Goal: Task Accomplishment & Management: Use online tool/utility

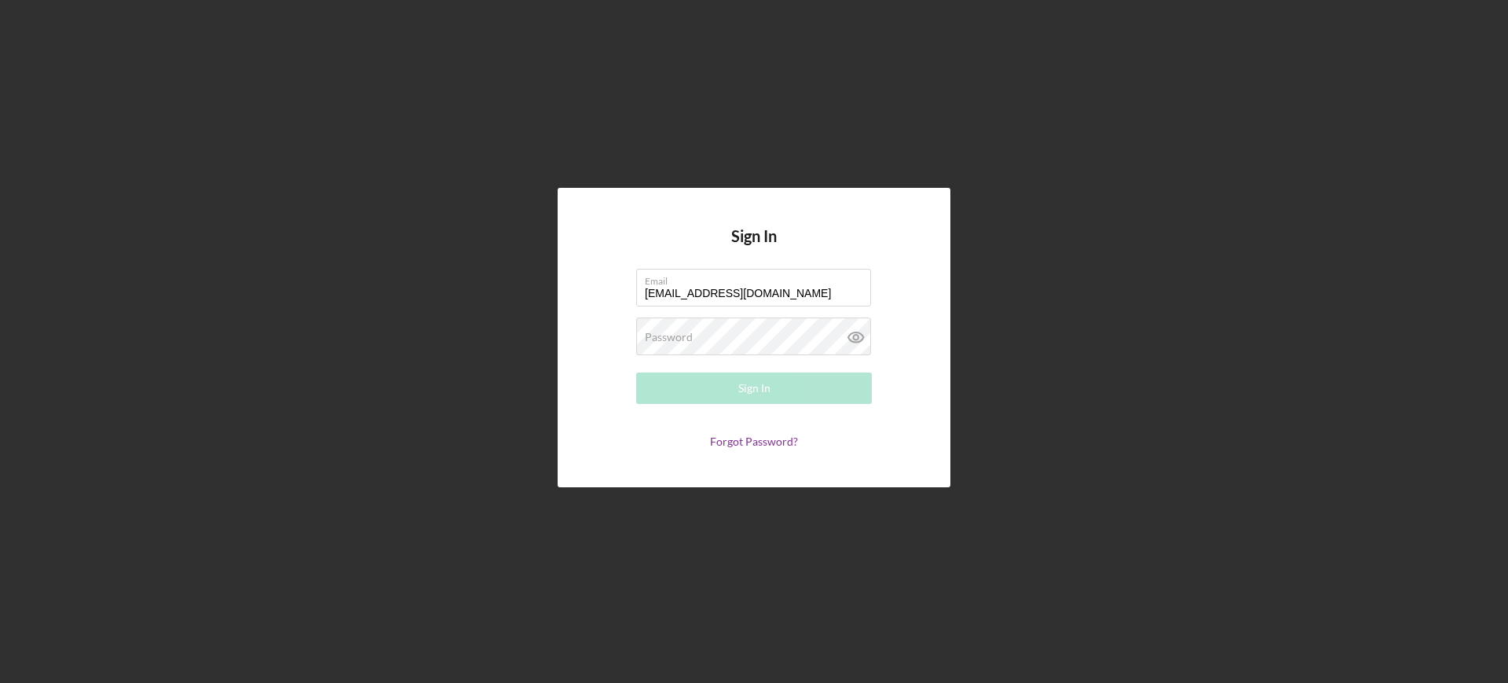
type input "[EMAIL_ADDRESS][DOMAIN_NAME]"
click at [636, 372] on button "Sign In" at bounding box center [754, 387] width 236 height 31
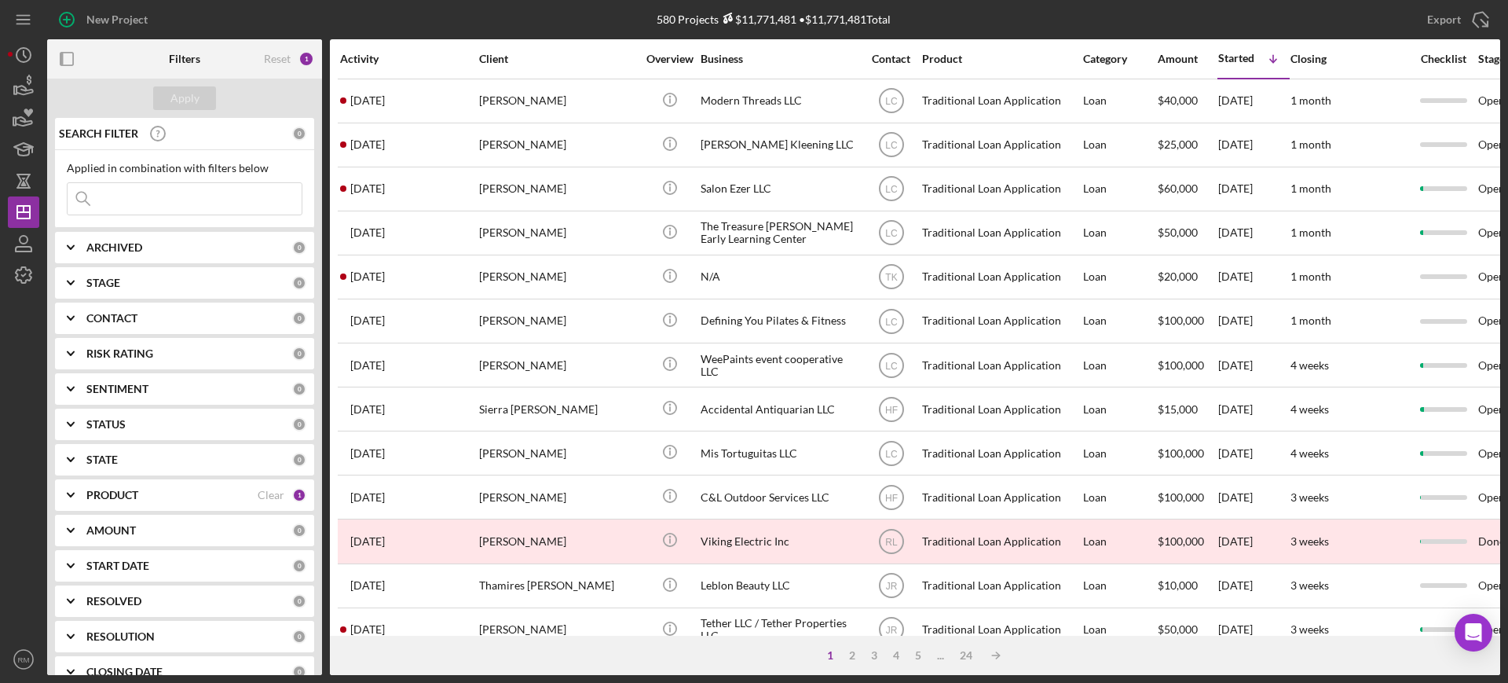
click at [93, 286] on b "STAGE" at bounding box center [103, 282] width 34 height 13
click at [69, 372] on input "In Review" at bounding box center [76, 372] width 16 height 16
checkbox input "true"
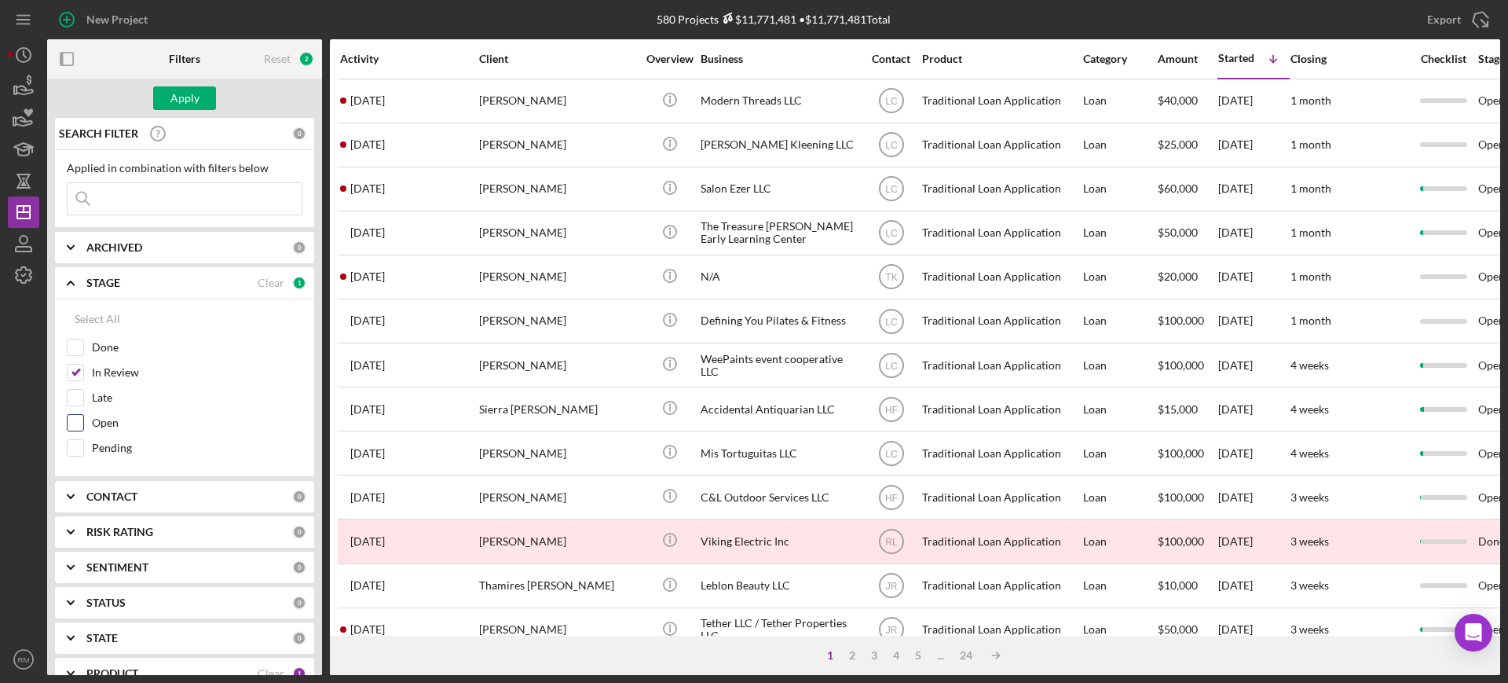
click at [78, 422] on input "Open" at bounding box center [76, 423] width 16 height 16
checkbox input "true"
click at [76, 453] on input "Pending" at bounding box center [76, 448] width 16 height 16
checkbox input "true"
click at [104, 276] on b "STAGE" at bounding box center [103, 282] width 34 height 13
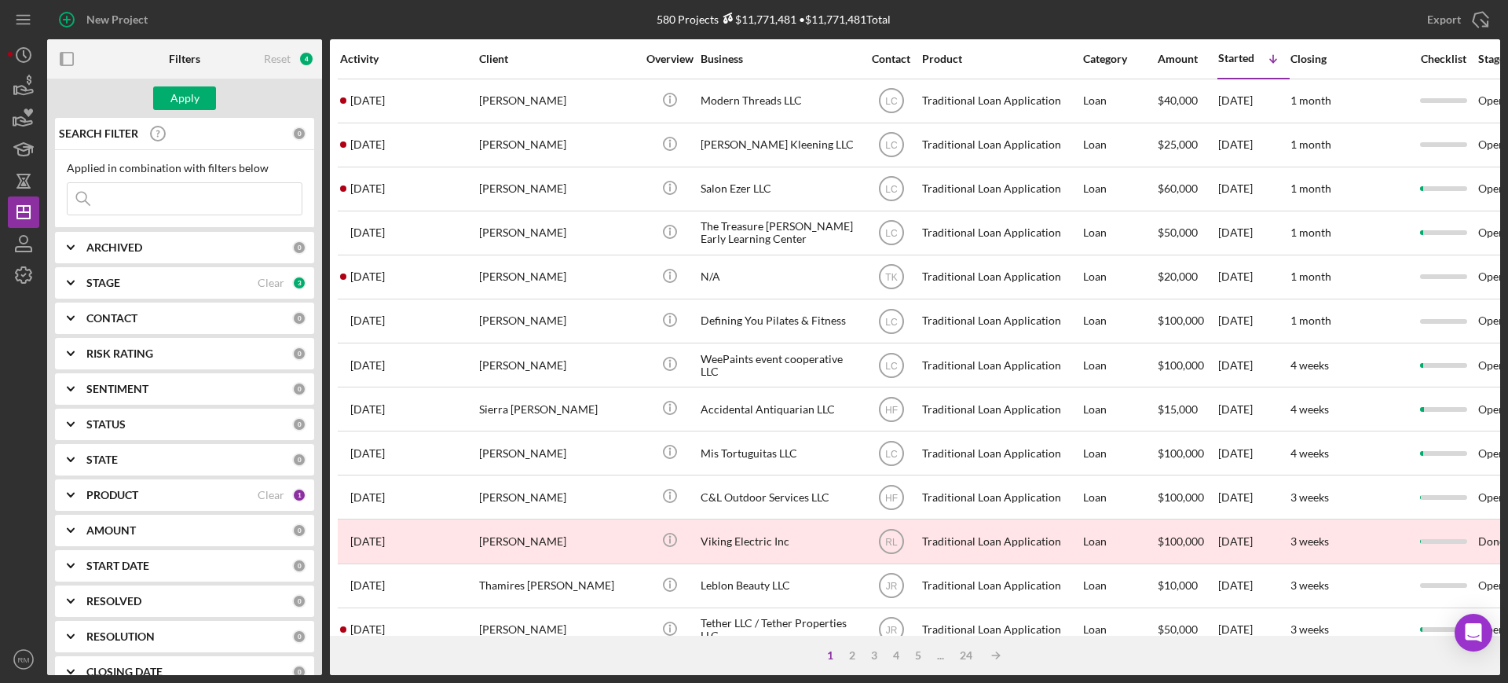
click at [111, 241] on b "ARCHIVED" at bounding box center [114, 247] width 56 height 13
click at [70, 306] on input "Active" at bounding box center [76, 312] width 16 height 16
checkbox input "true"
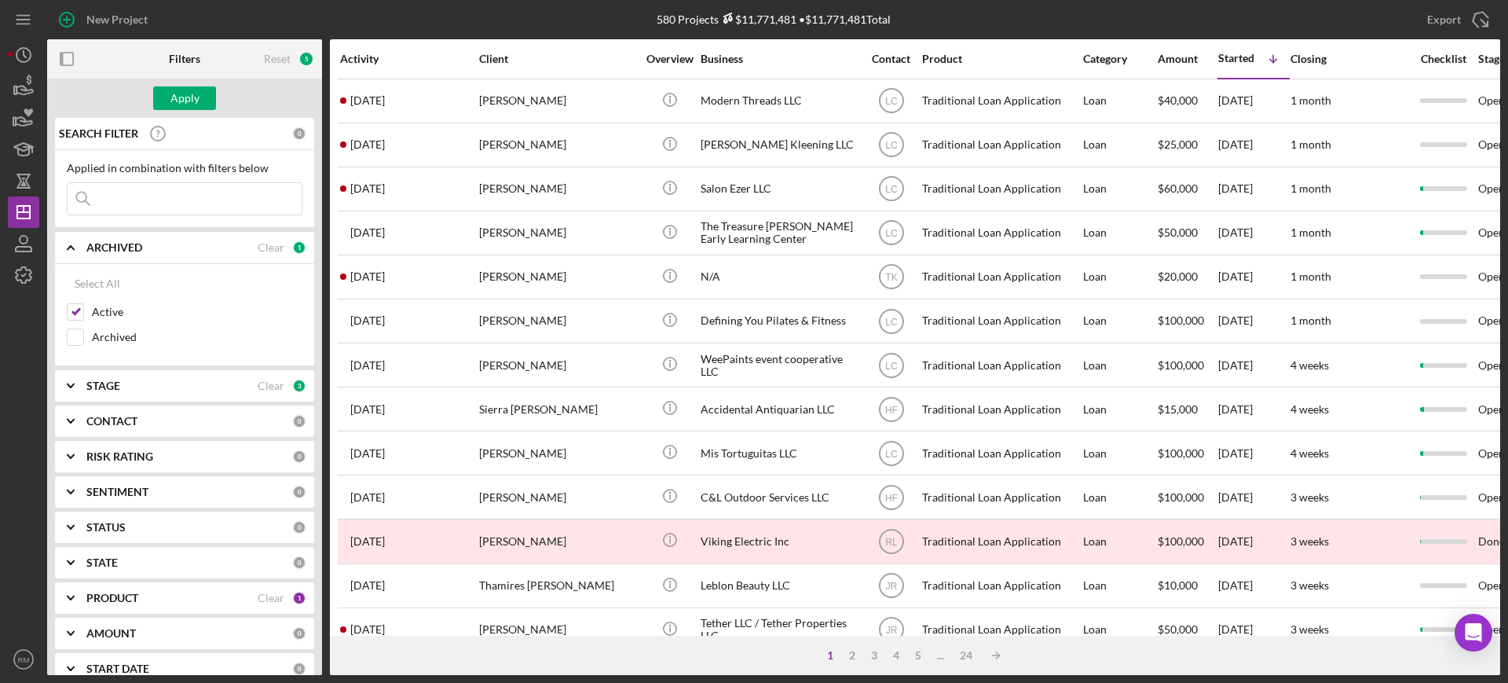
click at [126, 253] on b "ARCHIVED" at bounding box center [114, 247] width 56 height 13
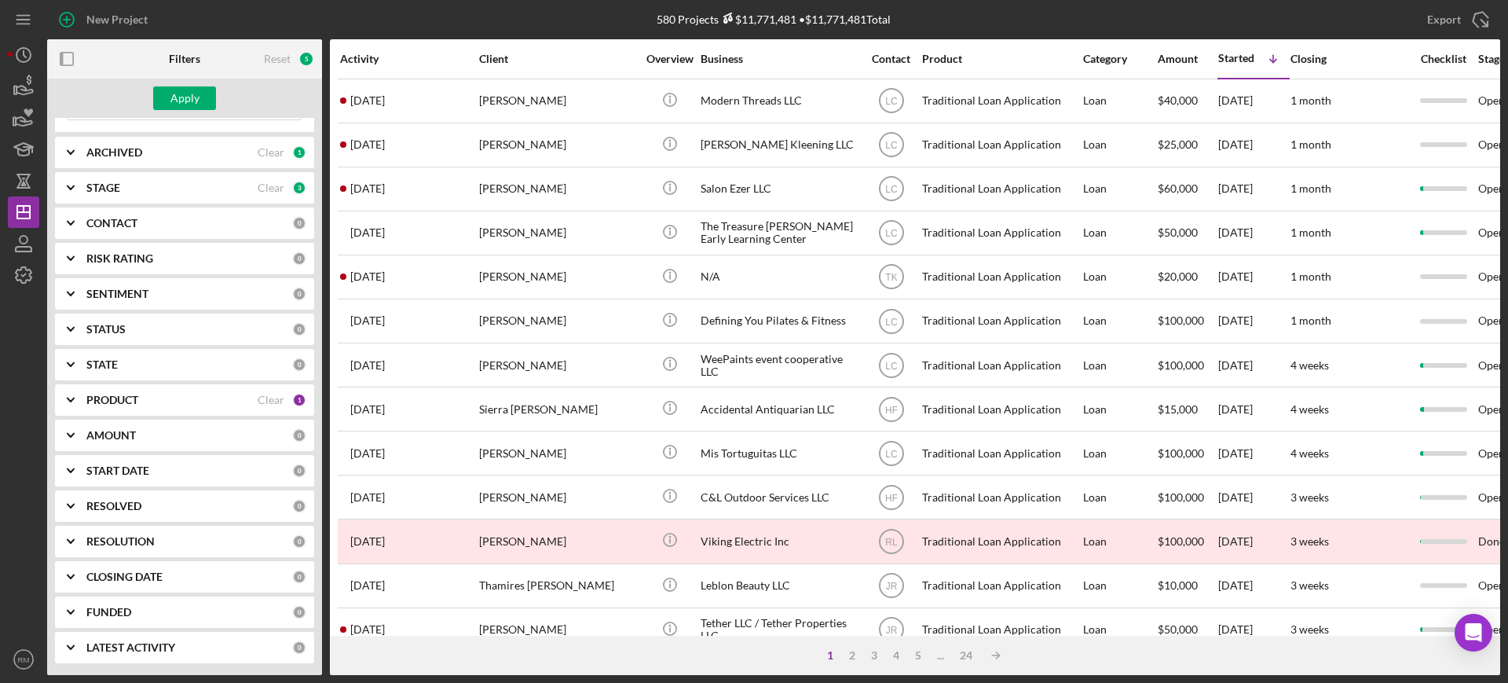
click at [150, 527] on div "RESOLUTION 0" at bounding box center [196, 540] width 220 height 31
click at [71, 602] on input "None" at bounding box center [76, 606] width 16 height 16
checkbox input "true"
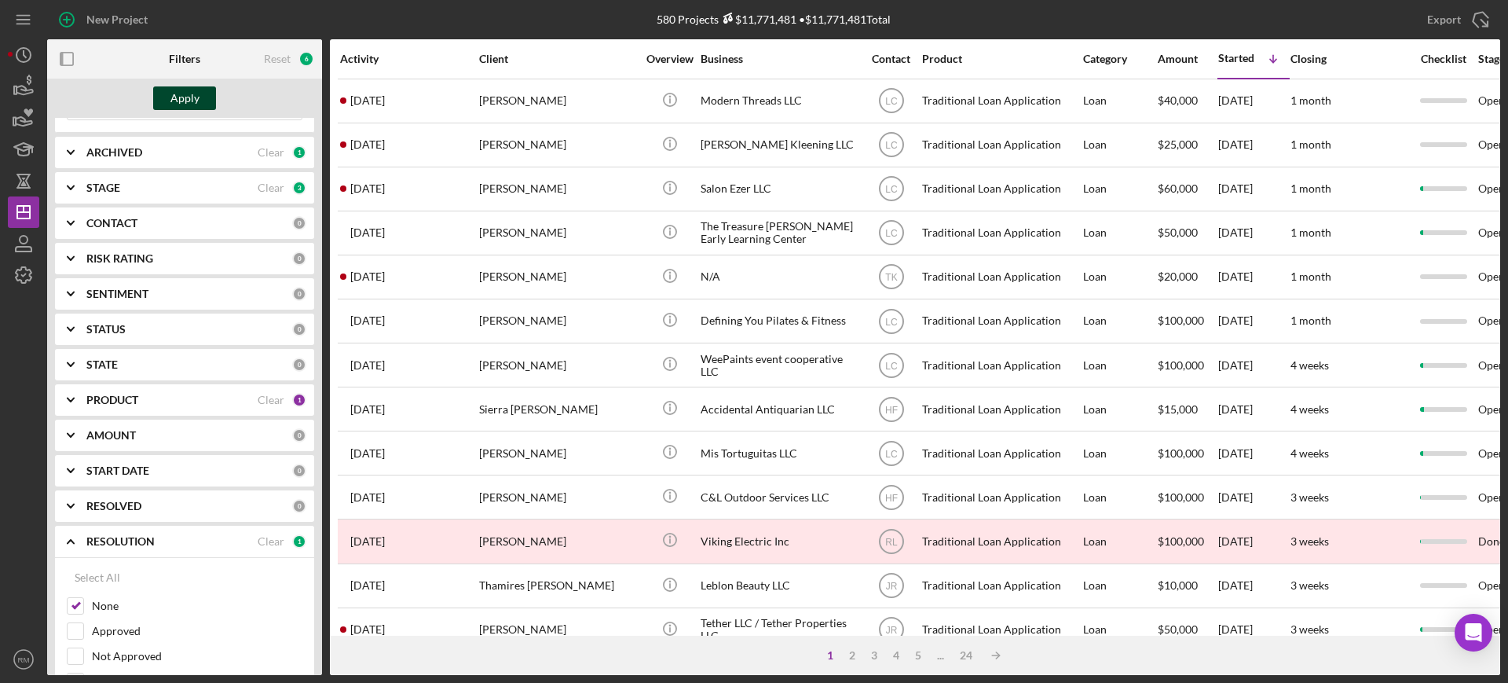
click at [173, 93] on div "Apply" at bounding box center [184, 98] width 29 height 24
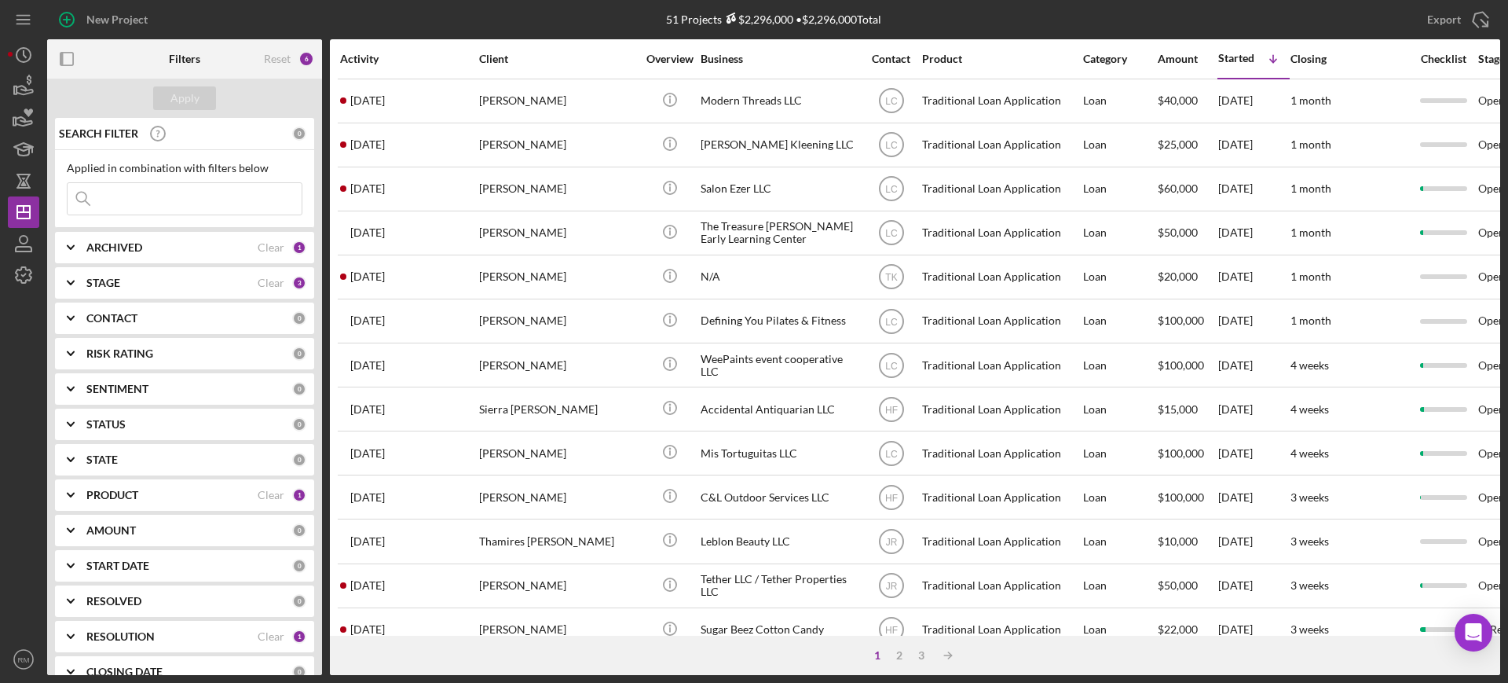
click at [271, 236] on div "ARCHIVED Clear 1" at bounding box center [196, 247] width 220 height 31
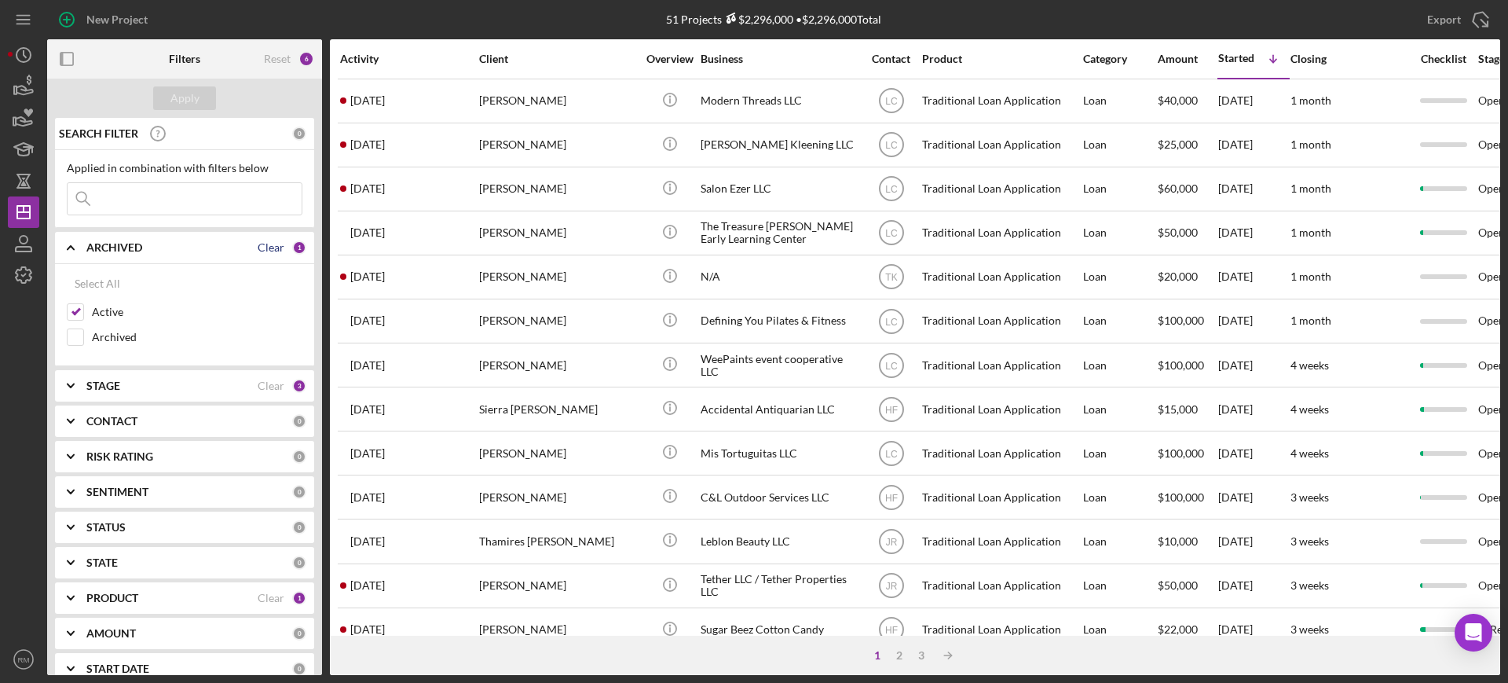
click at [269, 247] on div "Clear" at bounding box center [271, 247] width 27 height 13
checkbox input "false"
click at [197, 252] on div "ARCHIVED" at bounding box center [189, 247] width 206 height 13
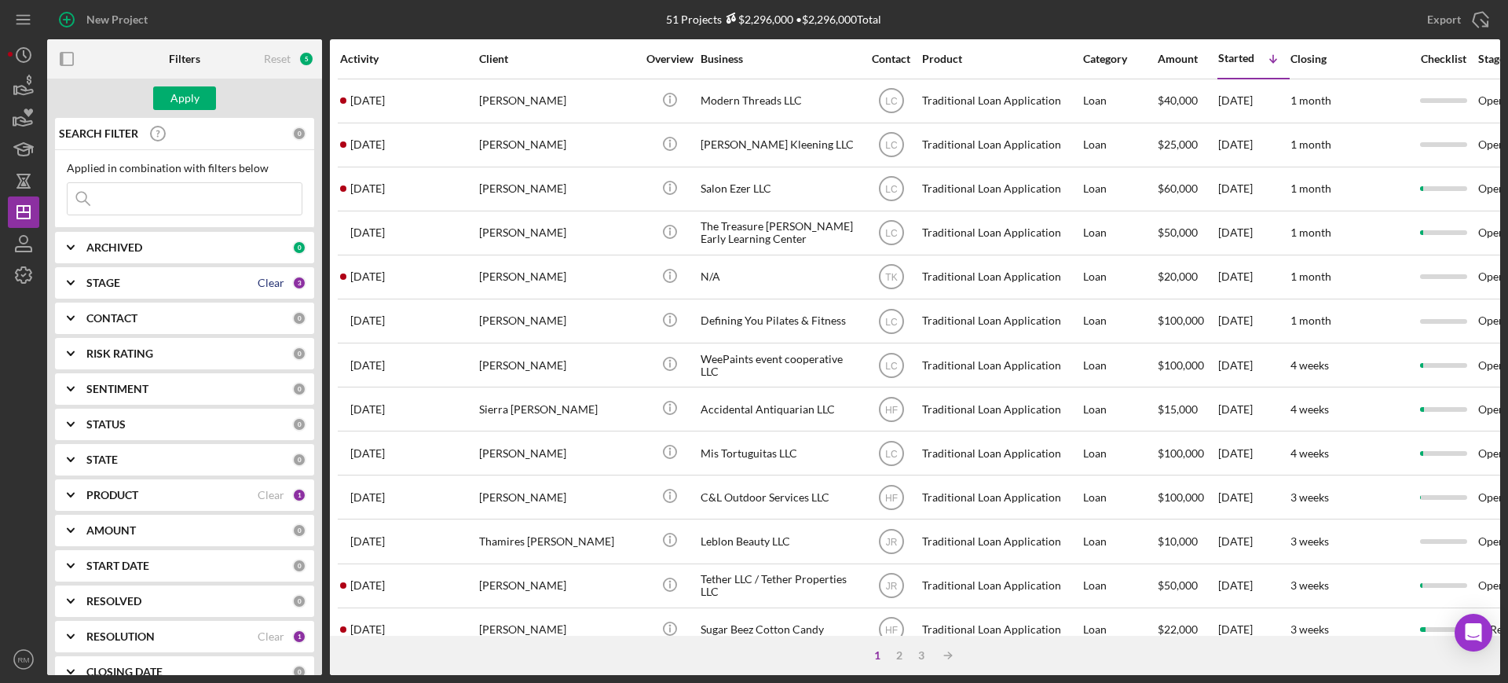
click at [261, 286] on div "Clear" at bounding box center [271, 282] width 27 height 13
click at [273, 638] on div "Clear" at bounding box center [271, 636] width 27 height 13
click at [173, 96] on div "Apply" at bounding box center [184, 98] width 29 height 24
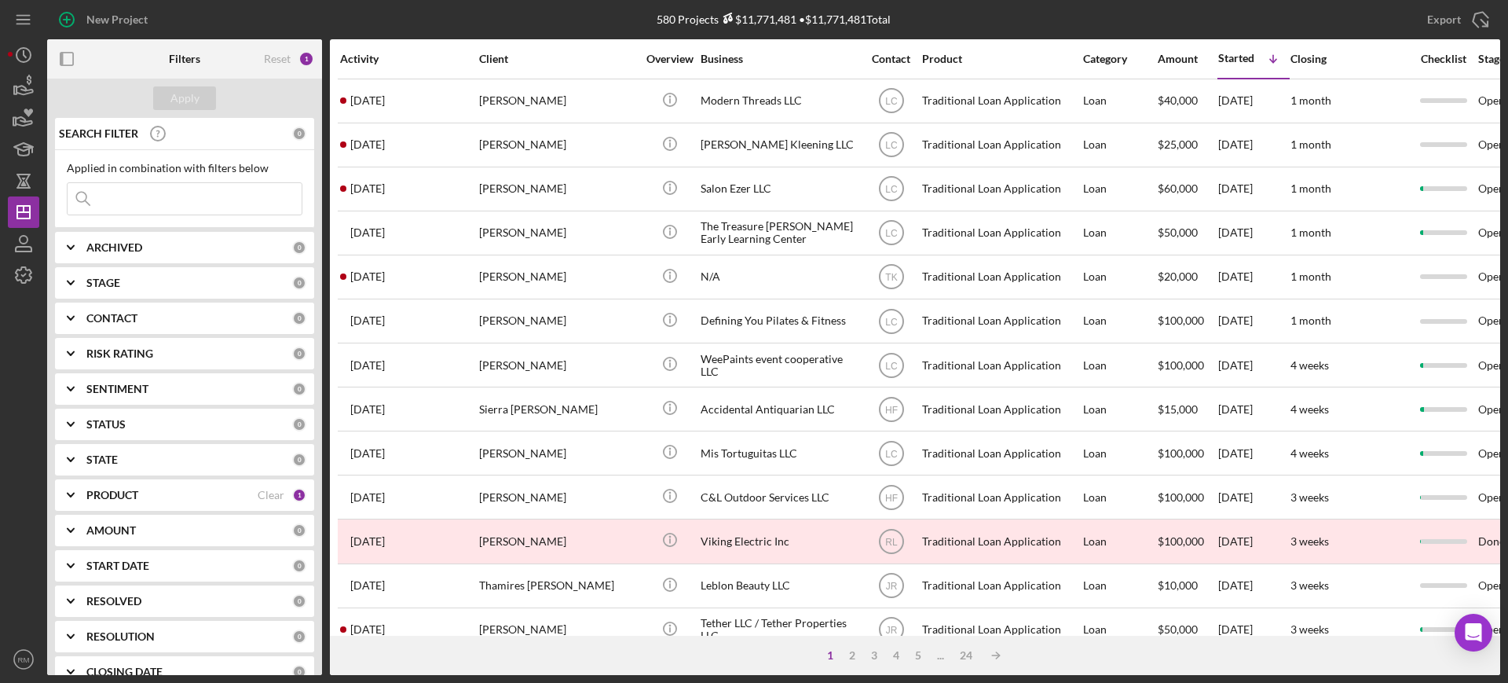
click at [191, 203] on input at bounding box center [185, 198] width 234 height 31
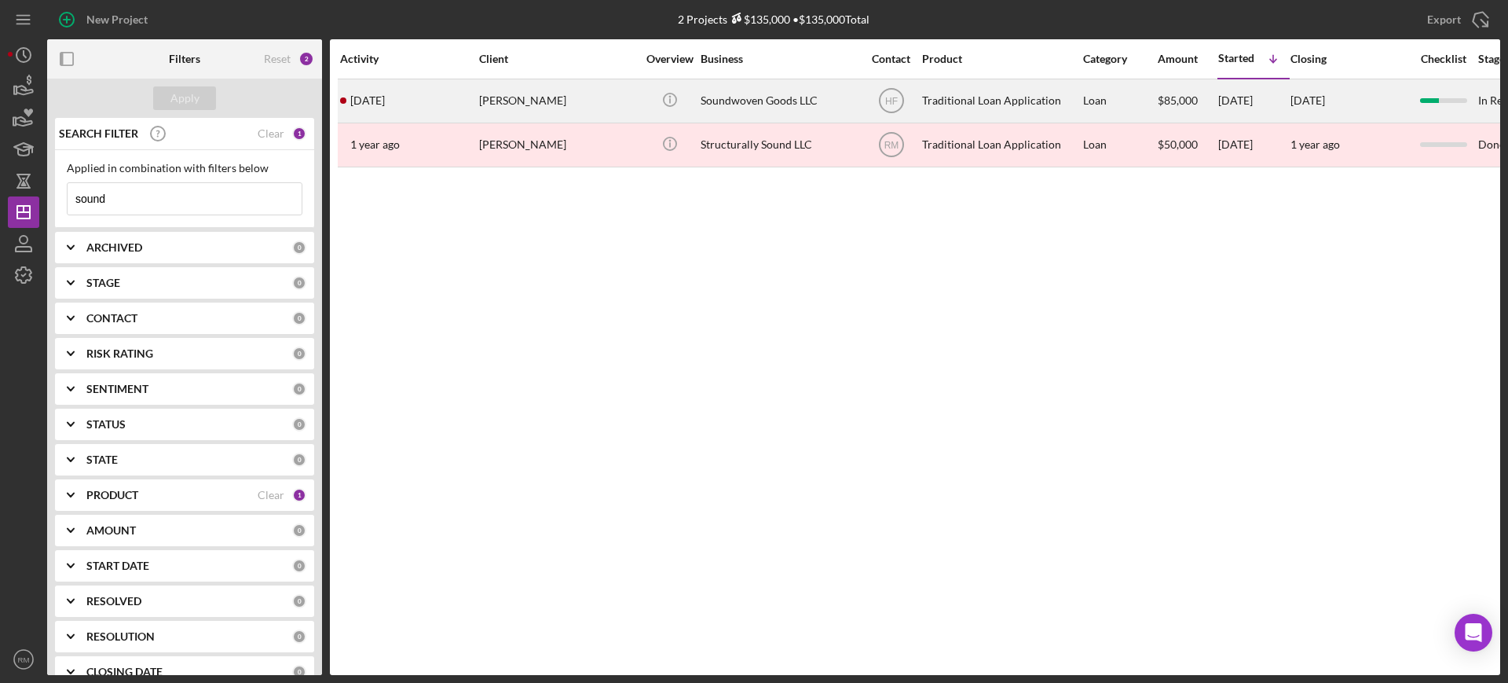
type input "sound"
click at [509, 108] on div "Sarah Lawrence" at bounding box center [557, 101] width 157 height 42
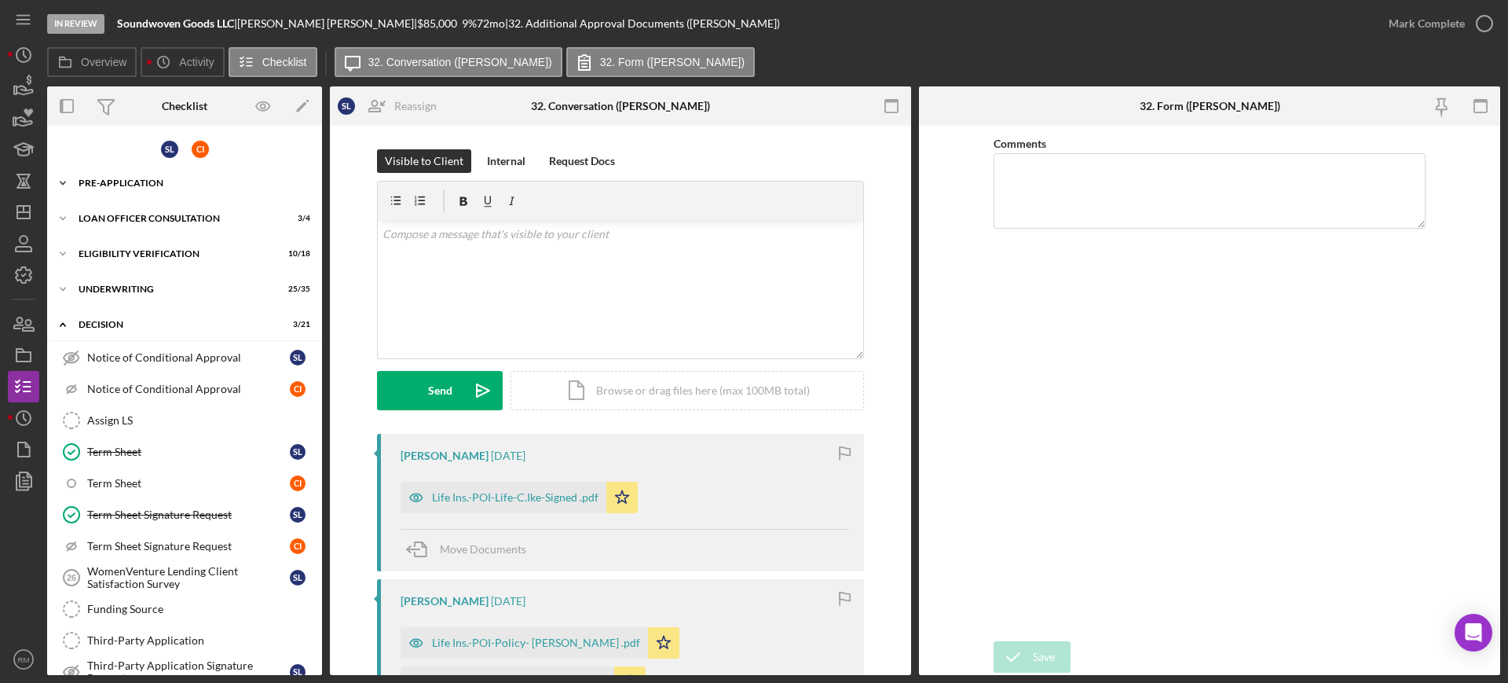
click at [154, 178] on div "Pre-Application" at bounding box center [191, 182] width 224 height 9
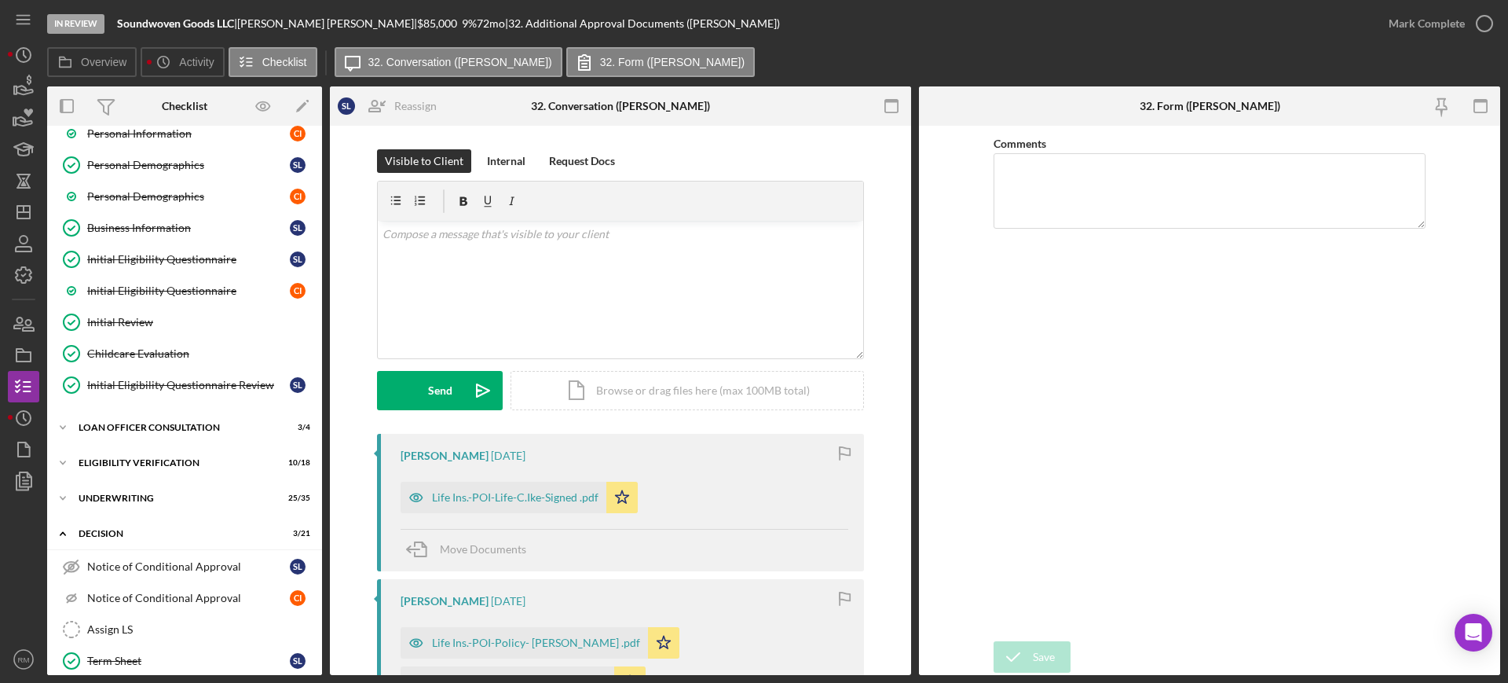
scroll to position [189, 0]
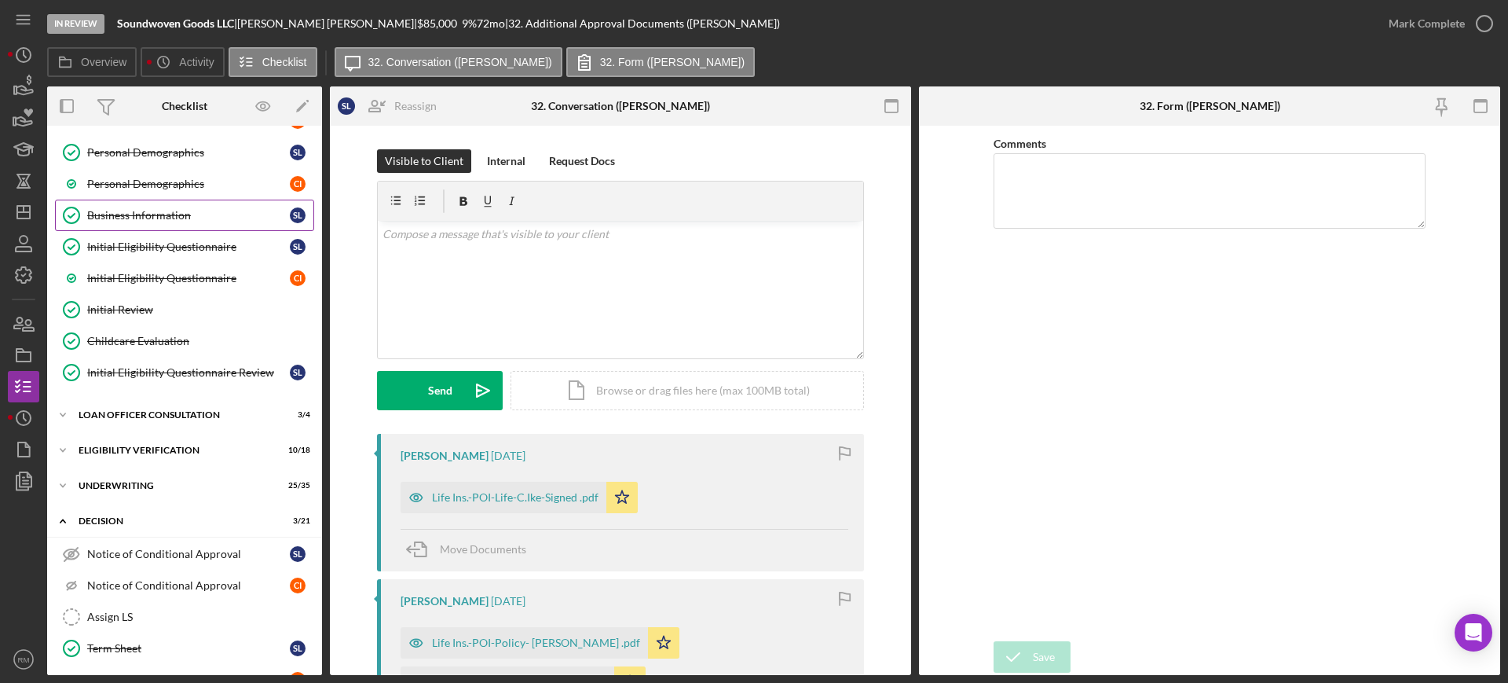
click at [162, 218] on div "Business Information" at bounding box center [188, 215] width 203 height 13
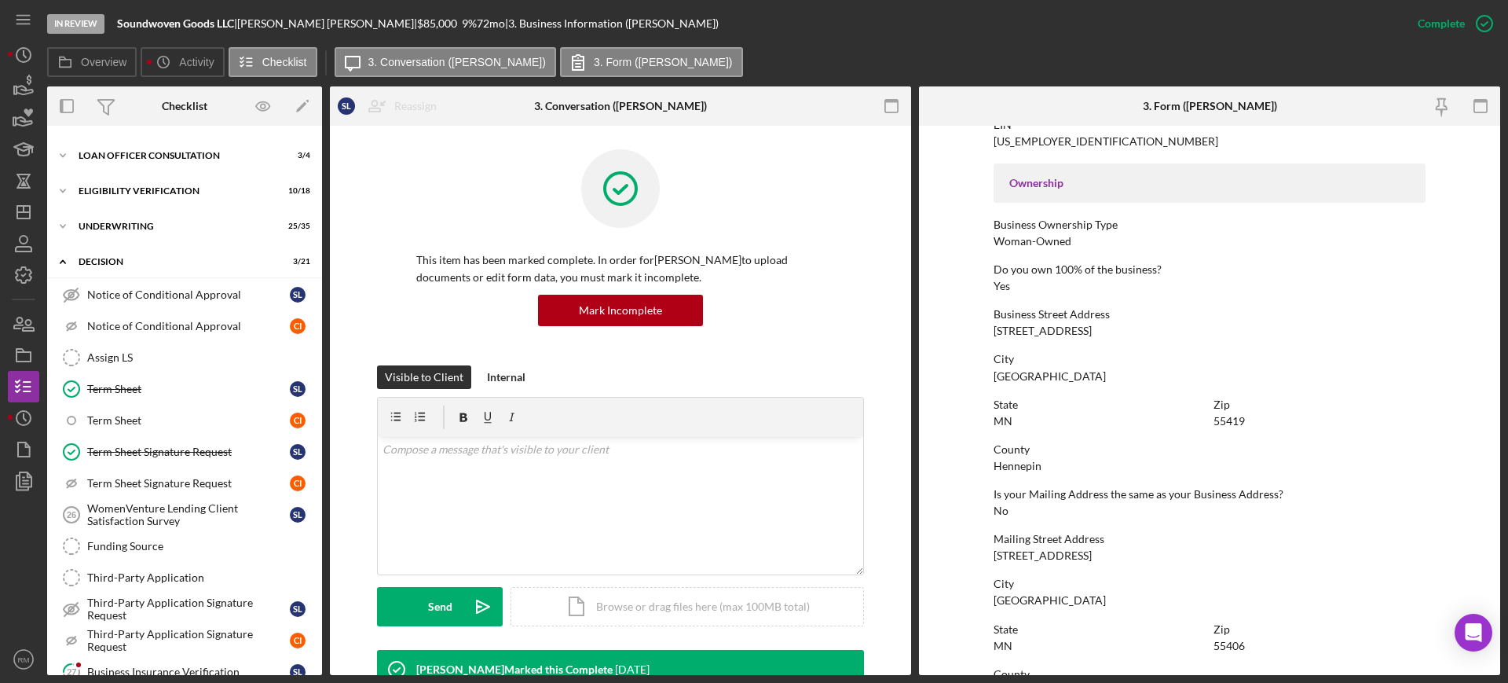
scroll to position [421, 0]
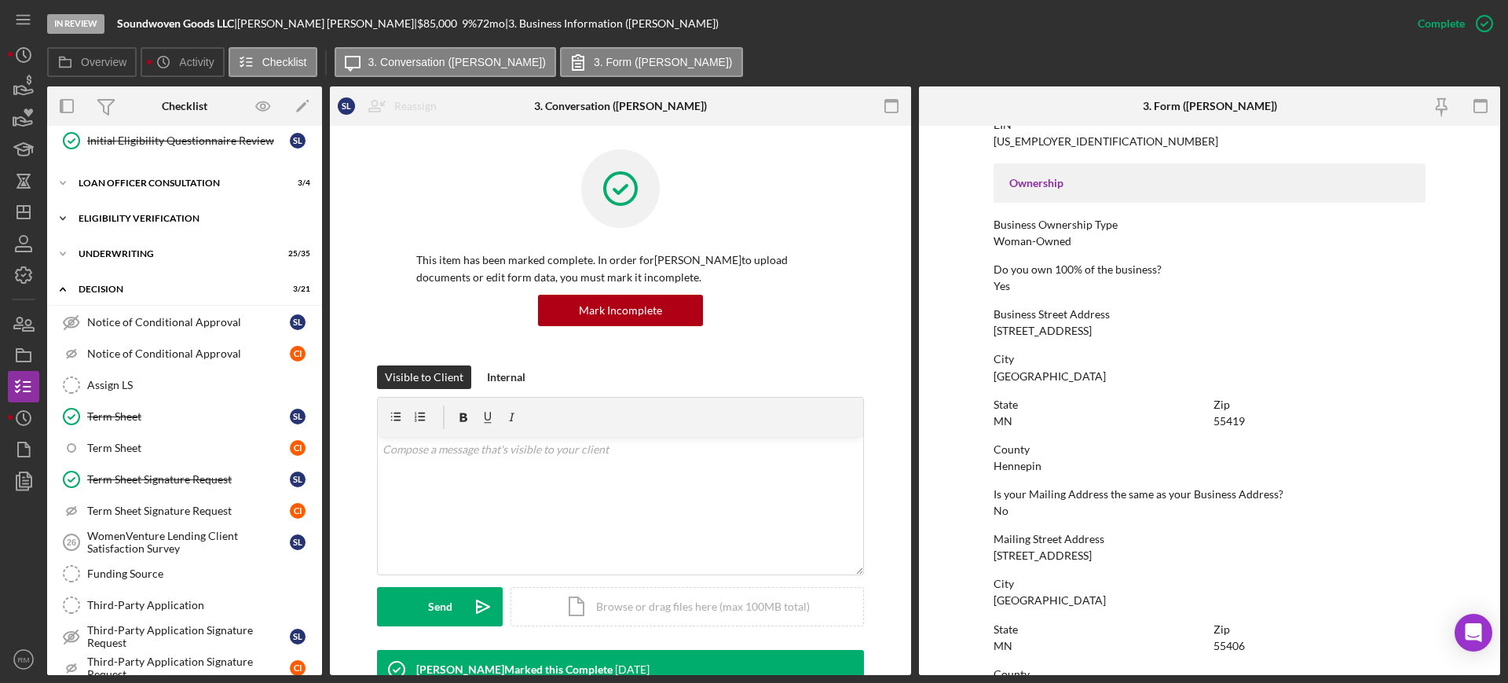
click at [160, 214] on div "Eligibility Verification" at bounding box center [191, 218] width 224 height 9
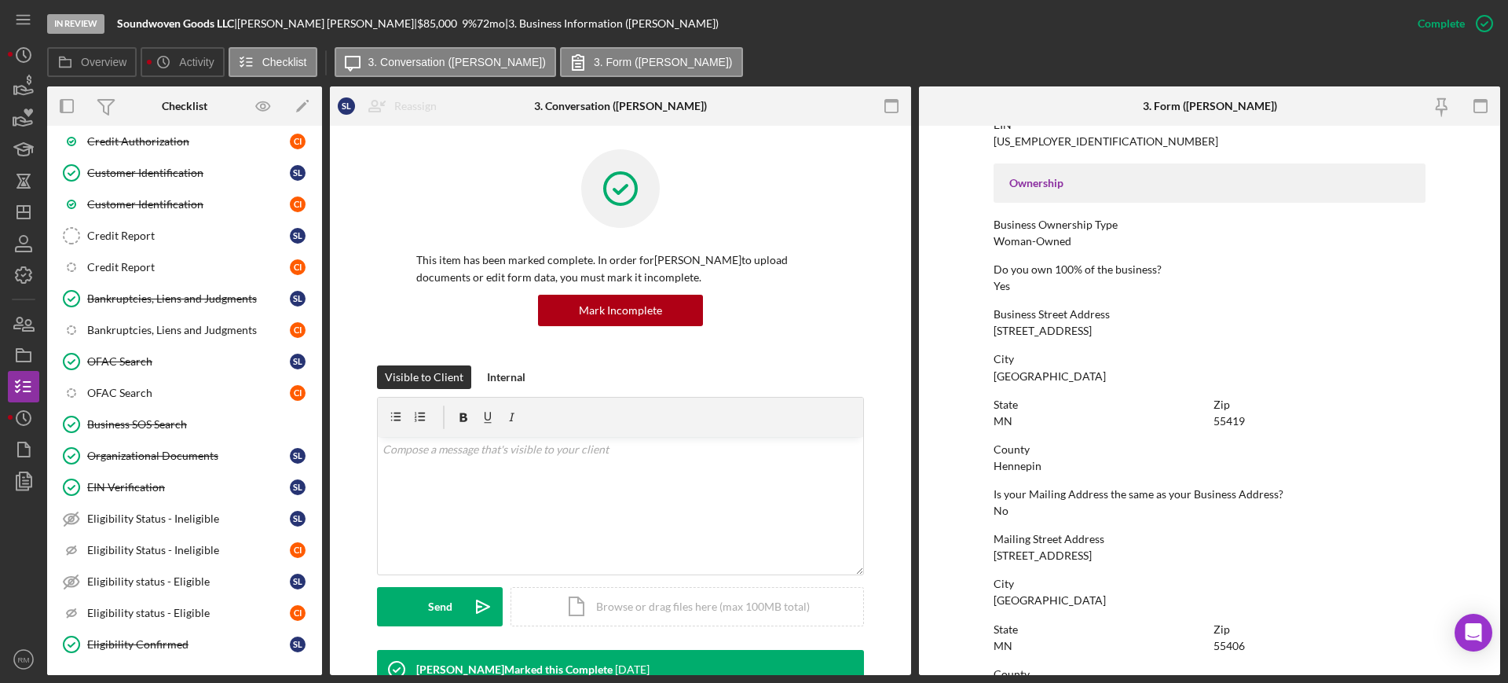
scroll to position [569, 0]
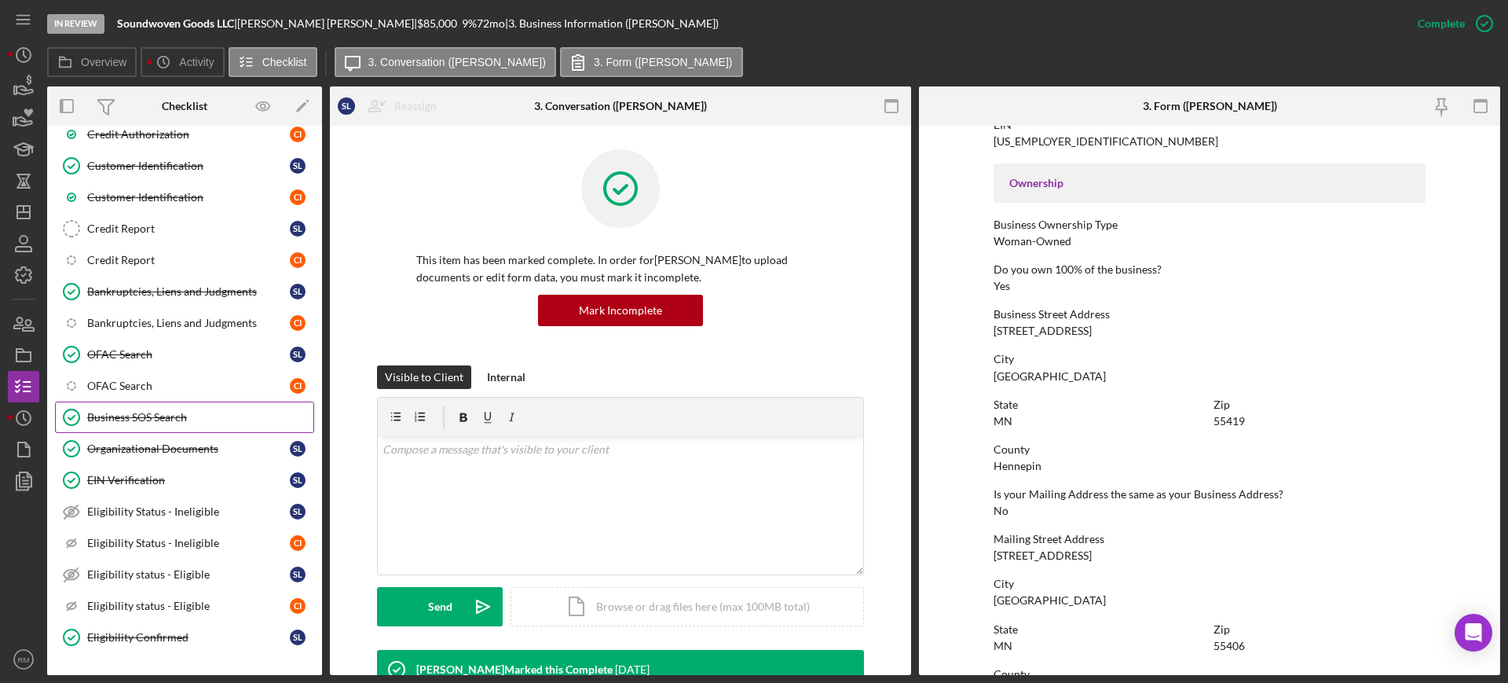
click at [138, 423] on link "Business SOS Search Business SOS Search" at bounding box center [184, 416] width 259 height 31
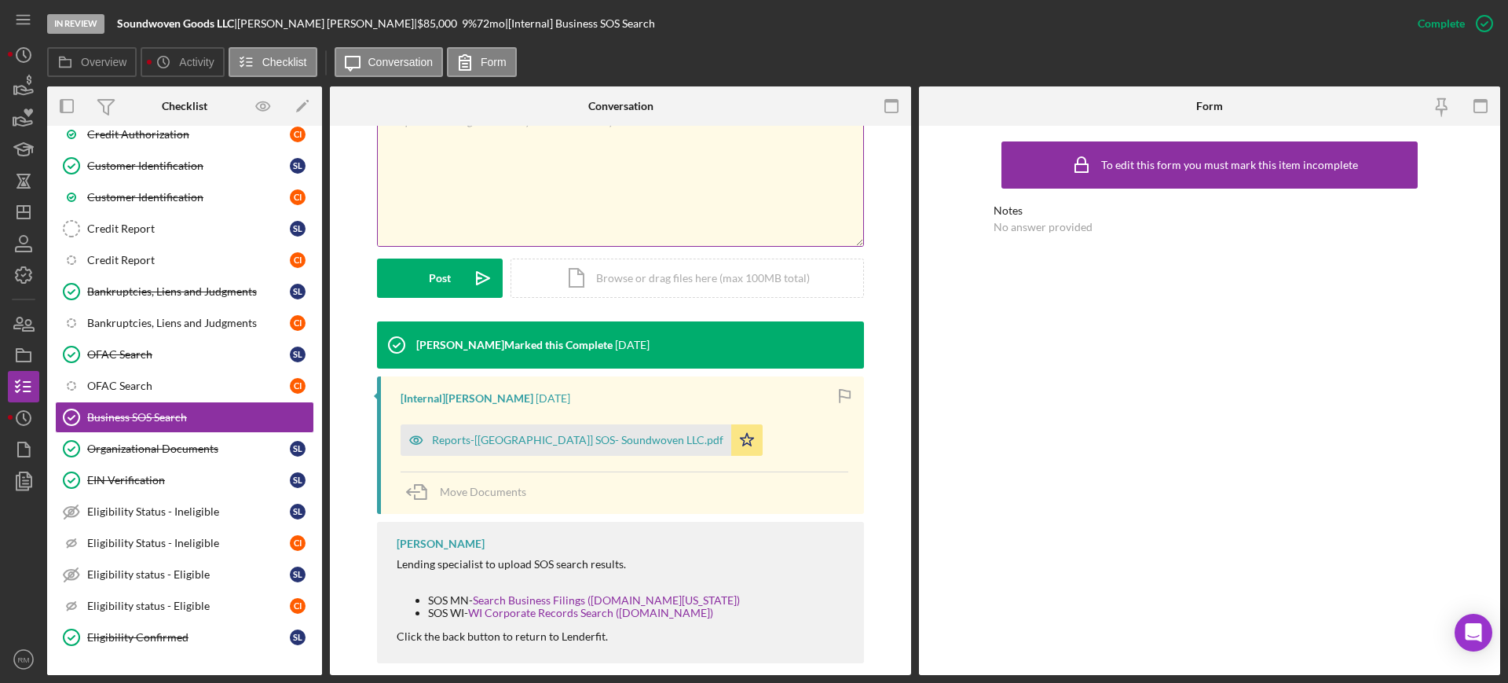
scroll to position [317, 0]
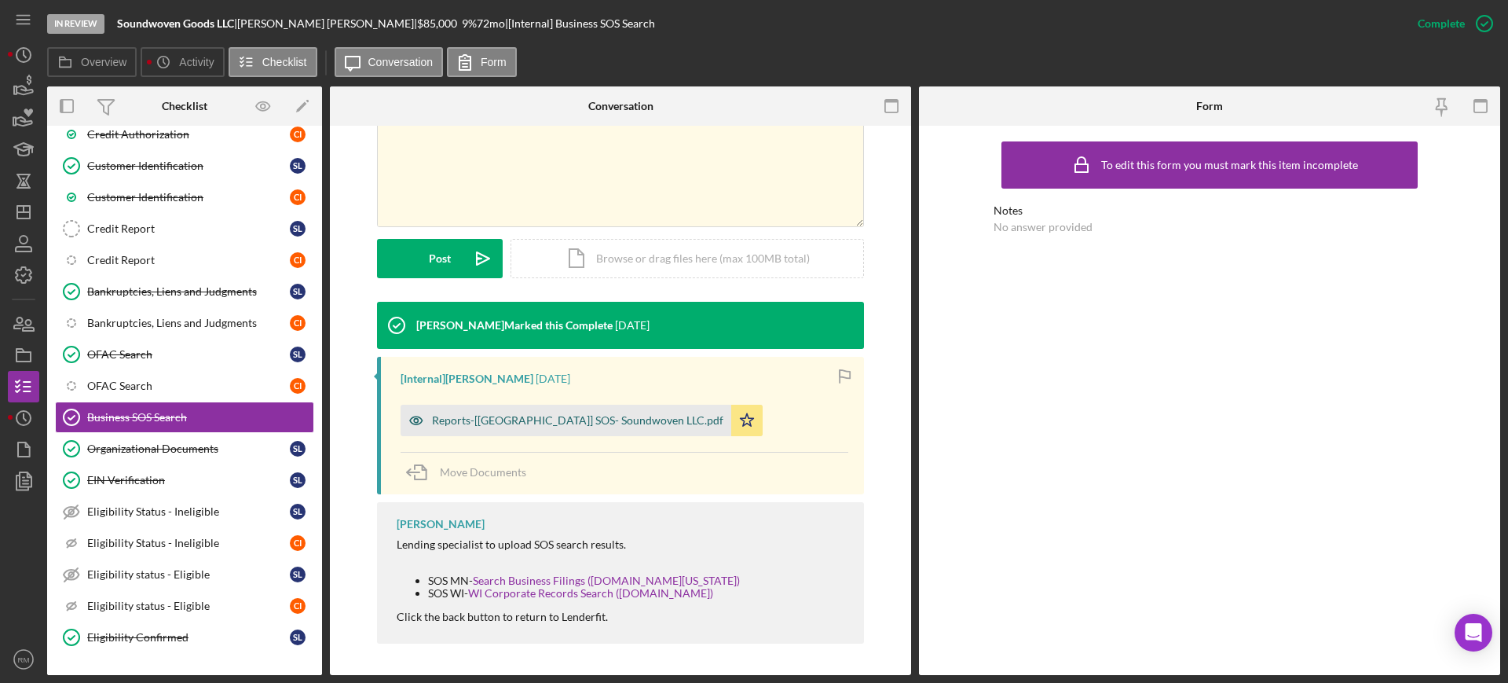
click at [503, 418] on div "Reports-[MN] SOS- Soundwoven LLC.pdf" at bounding box center [577, 420] width 291 height 13
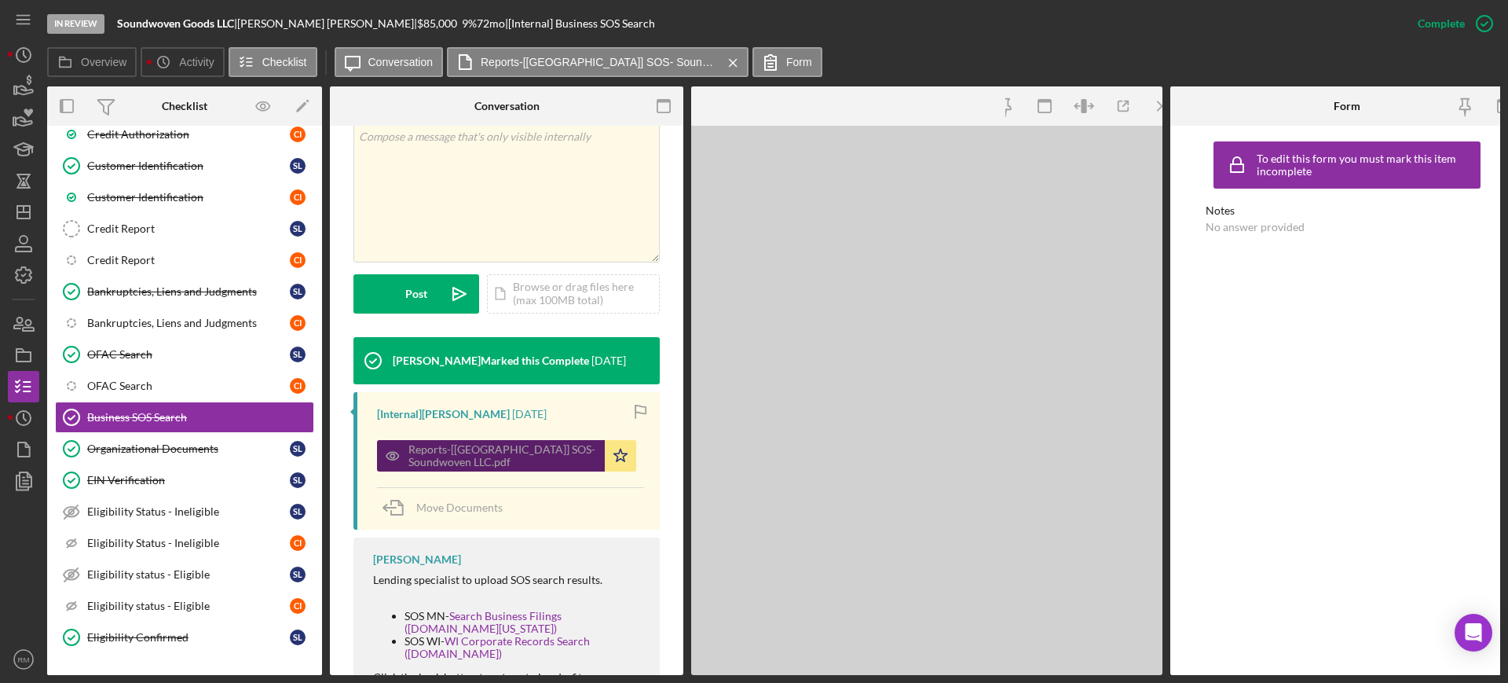
scroll to position [334, 0]
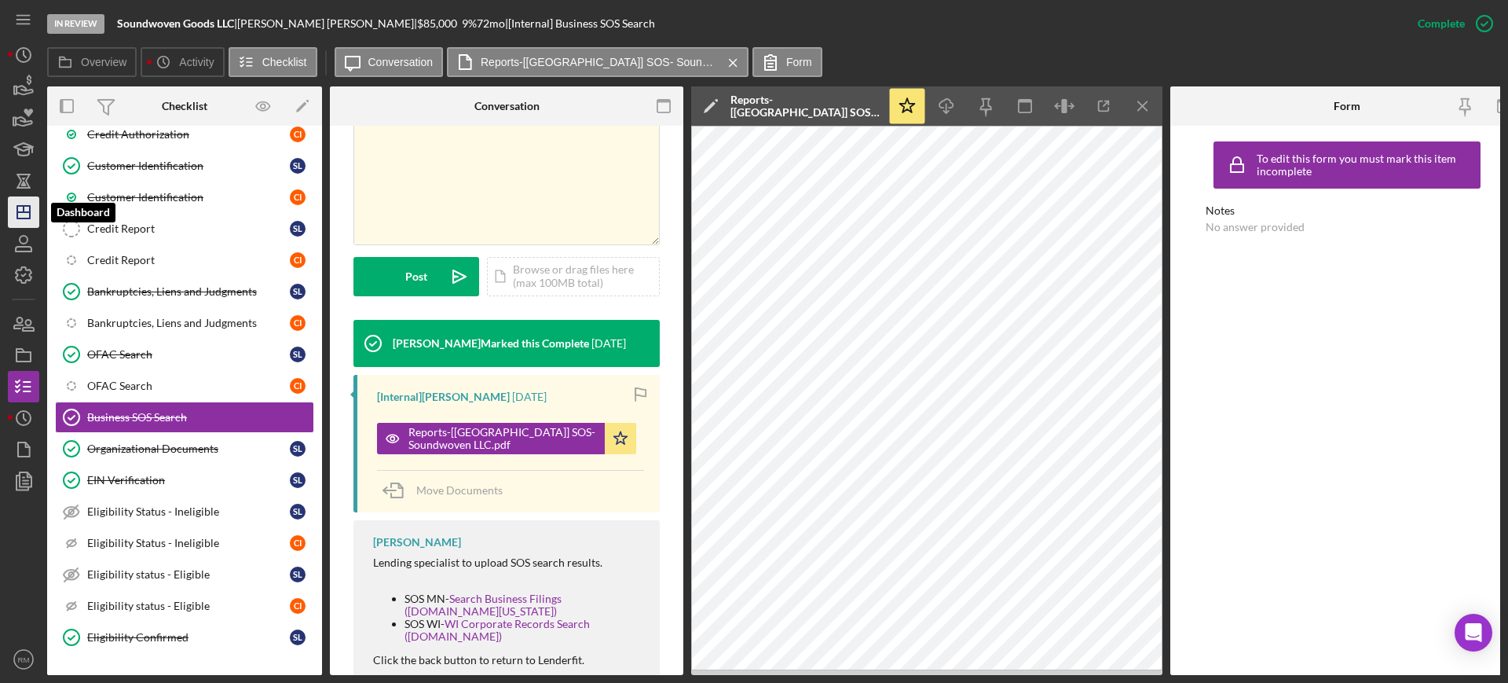
click at [22, 221] on icon "Icon/Dashboard" at bounding box center [23, 211] width 39 height 39
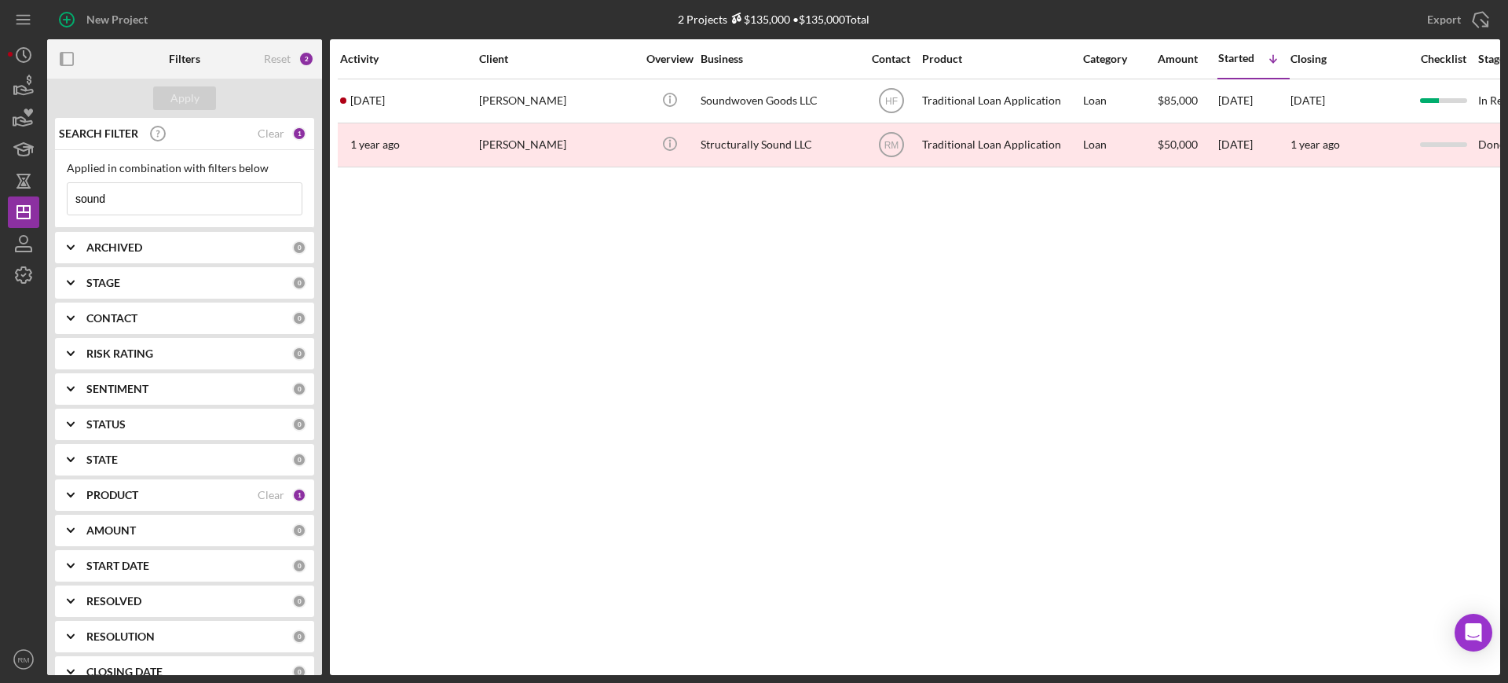
click at [136, 200] on input "sound" at bounding box center [185, 198] width 234 height 31
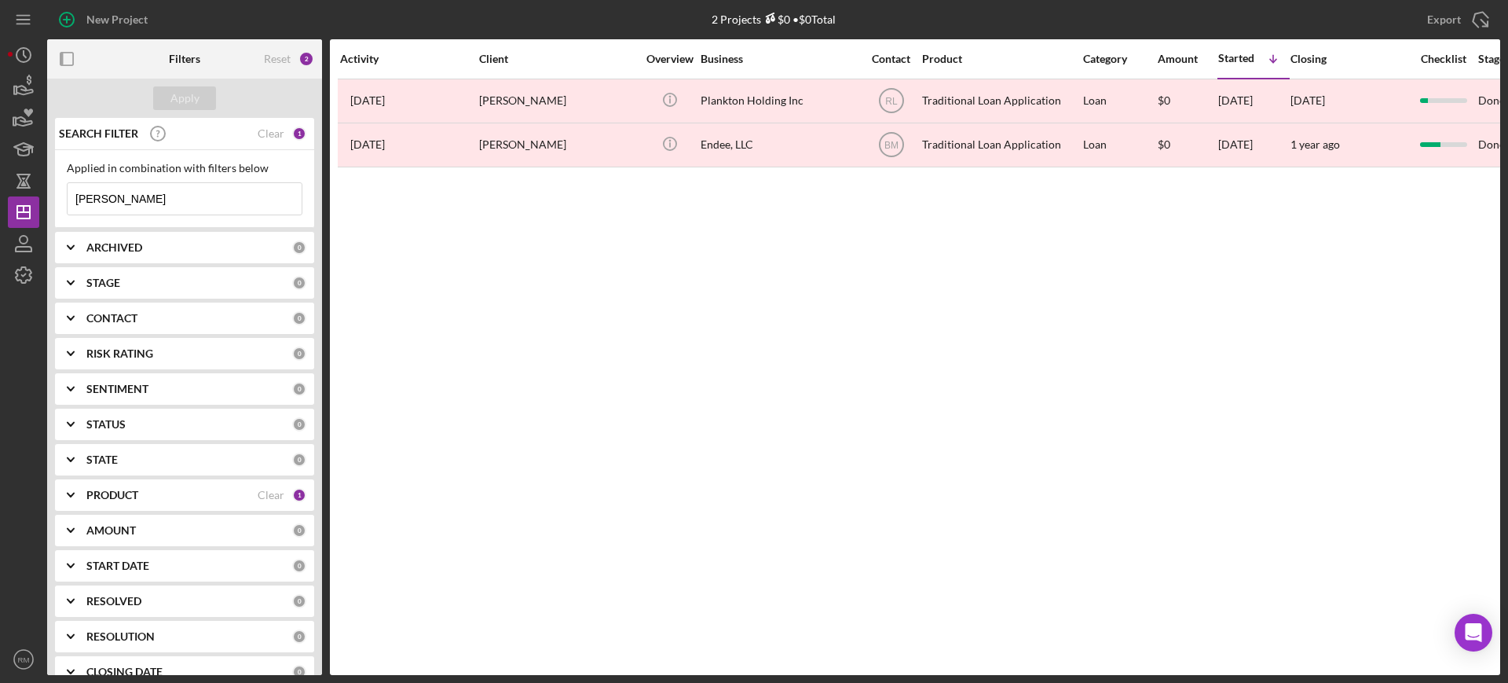
click at [136, 200] on input "nguyen" at bounding box center [185, 198] width 234 height 31
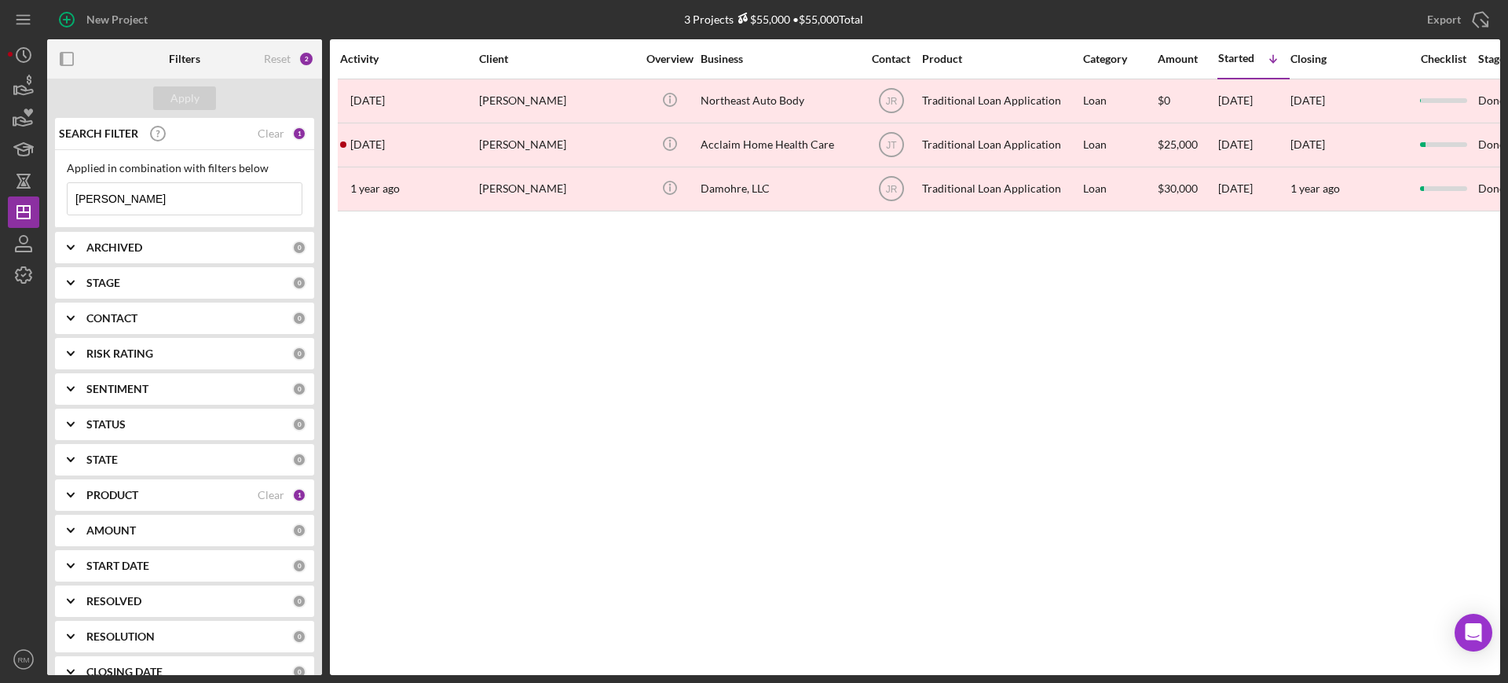
click at [136, 200] on input "hussein" at bounding box center [185, 198] width 234 height 31
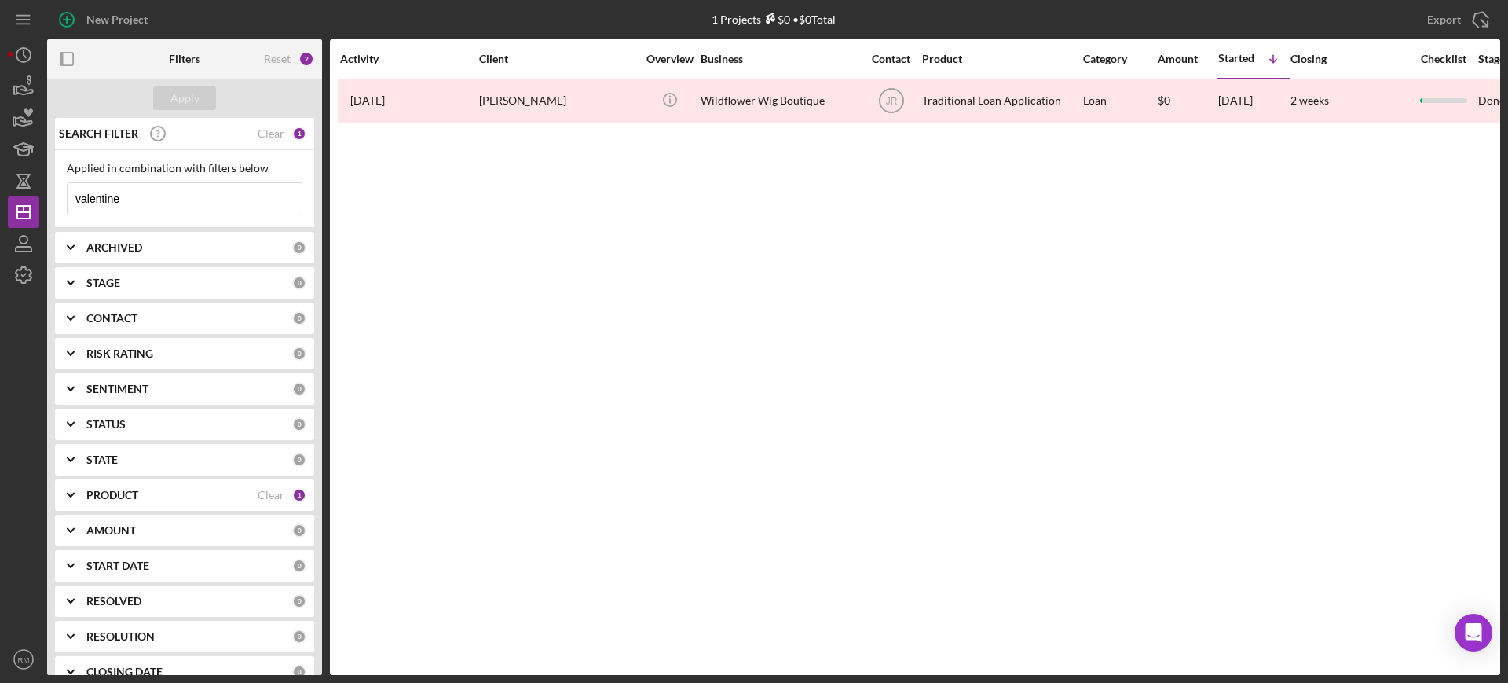
click at [136, 200] on input "valentine" at bounding box center [185, 198] width 234 height 31
click at [136, 200] on input "hoyle" at bounding box center [185, 198] width 234 height 31
click at [136, 200] on input "wolf" at bounding box center [185, 198] width 234 height 31
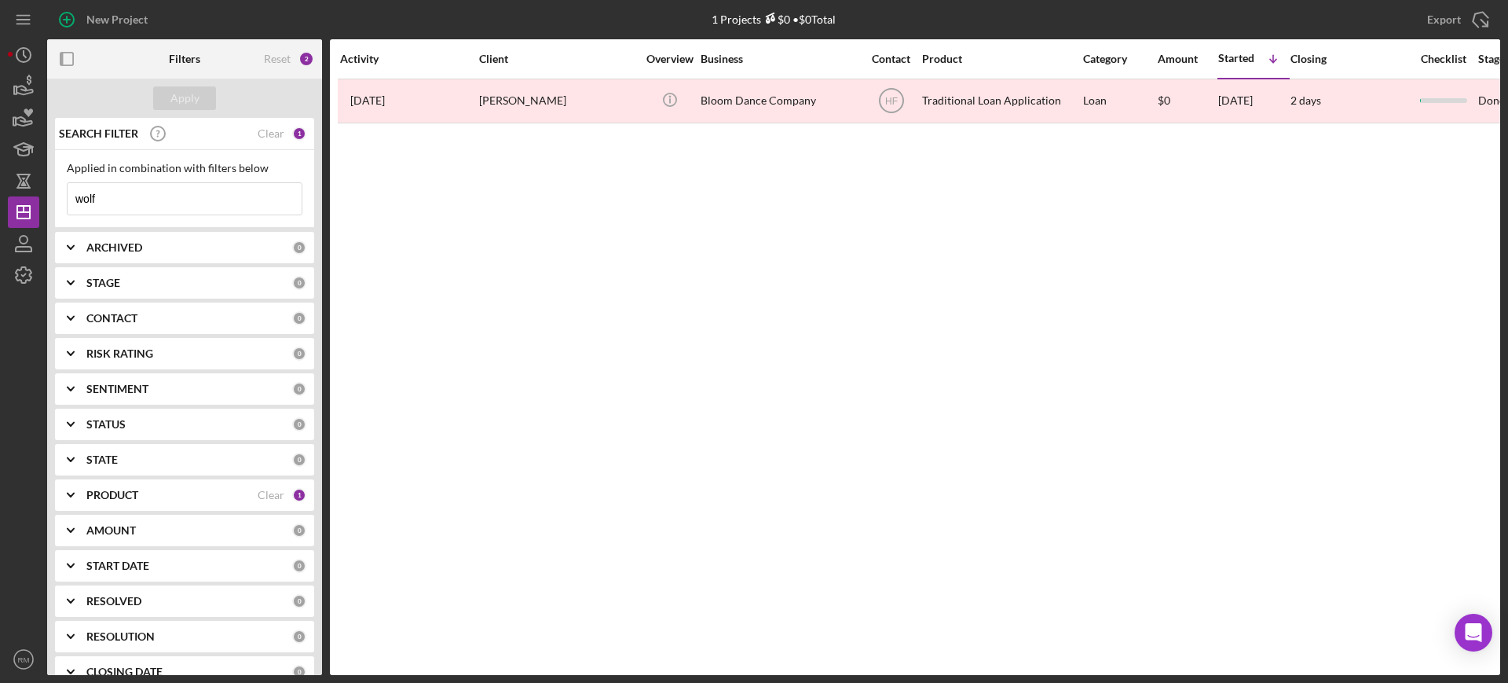
click at [136, 200] on input "wolf" at bounding box center [185, 198] width 234 height 31
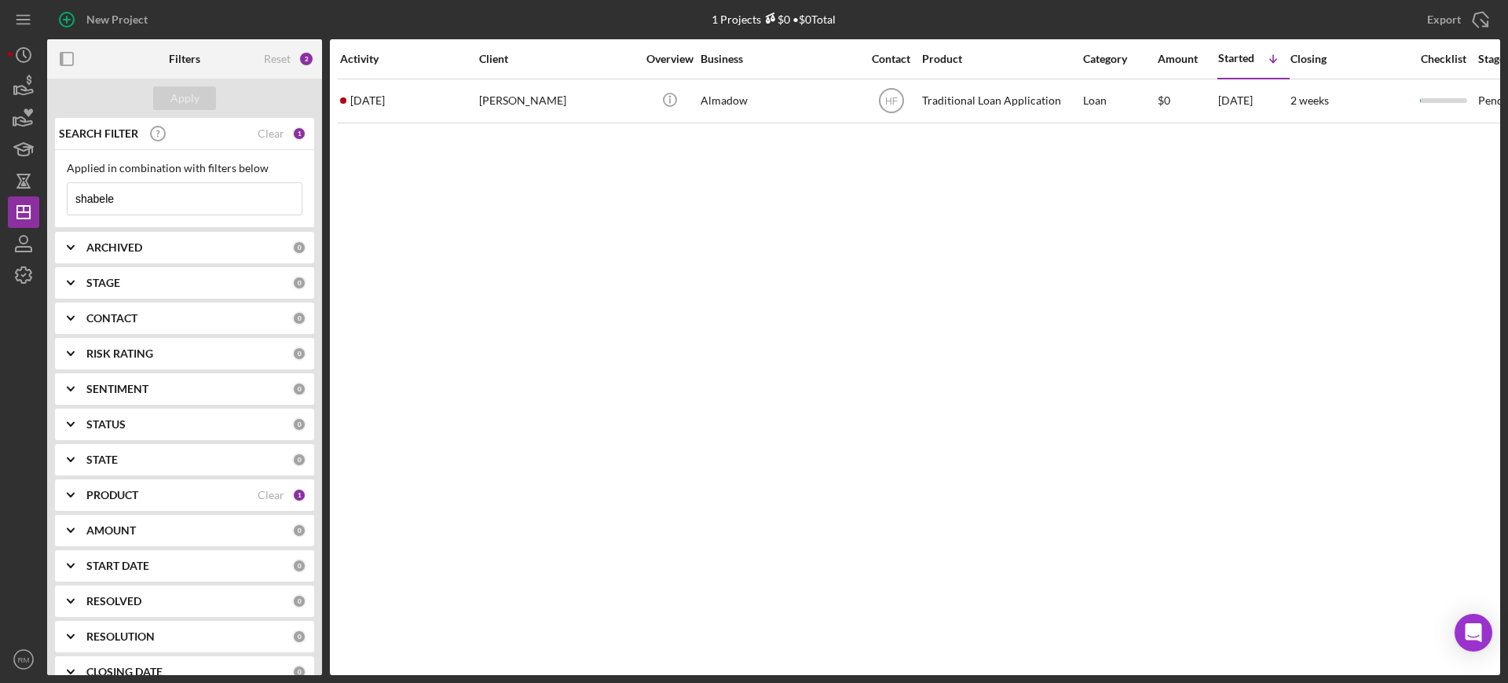
click at [136, 200] on input "shabele" at bounding box center [185, 198] width 234 height 31
type input "stefany"
